Goal: Information Seeking & Learning: Understand process/instructions

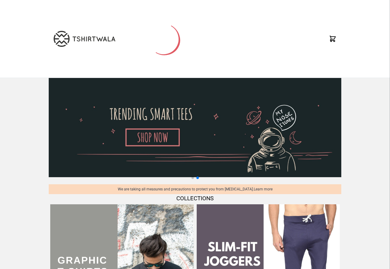
scroll to position [647, 0]
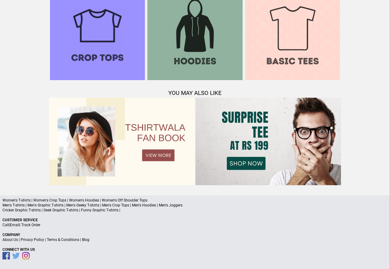
click at [59, 240] on link "Terms & Conditions" at bounding box center [63, 240] width 32 height 4
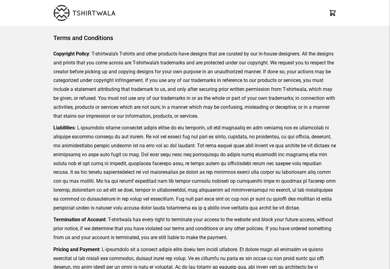
scroll to position [142, 0]
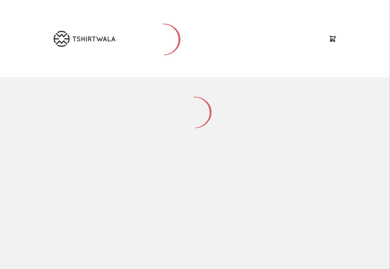
scroll to position [81, 0]
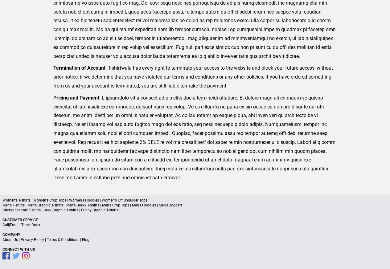
scroll to position [151, 0]
